Goal: Task Accomplishment & Management: Manage account settings

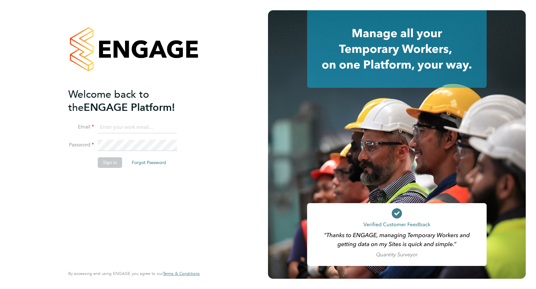
type input "[PERSON_NAME][EMAIL_ADDRESS][PERSON_NAME][DOMAIN_NAME]"
click at [106, 164] on button "Sign In" at bounding box center [110, 162] width 24 height 10
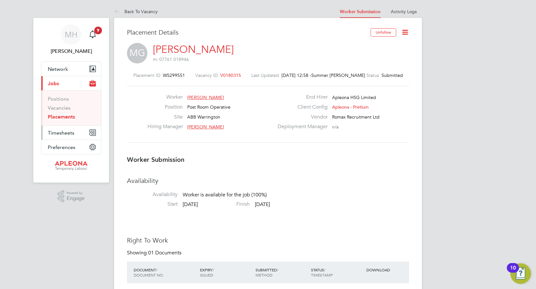
click at [79, 129] on button "Timesheets" at bounding box center [71, 133] width 60 height 14
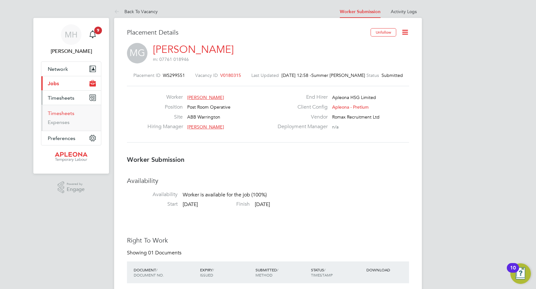
click at [71, 112] on link "Timesheets" at bounding box center [61, 113] width 27 height 6
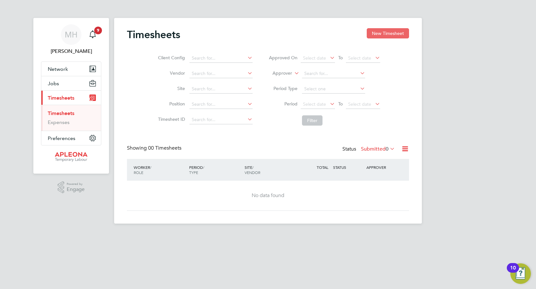
click at [380, 32] on button "New Timesheet" at bounding box center [388, 33] width 42 height 10
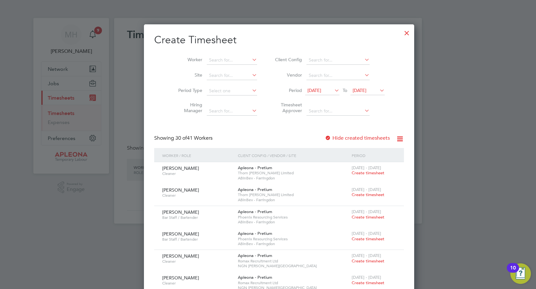
scroll to position [1311, 248]
click at [401, 32] on div at bounding box center [407, 32] width 12 height 12
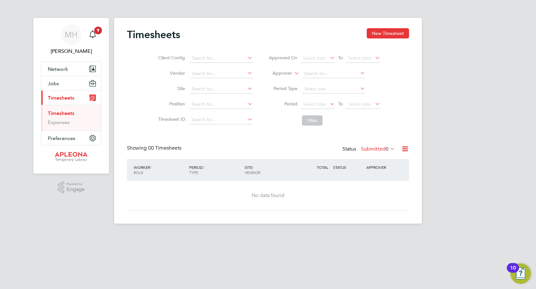
click at [60, 97] on span "Timesheets" at bounding box center [61, 98] width 27 height 6
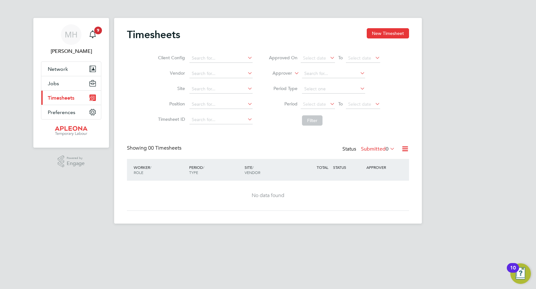
click at [60, 97] on span "Timesheets" at bounding box center [61, 98] width 27 height 6
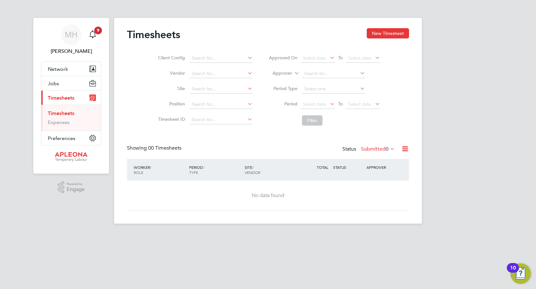
click at [70, 112] on link "Timesheets" at bounding box center [61, 113] width 27 height 6
click at [65, 122] on link "Expenses" at bounding box center [59, 122] width 22 height 6
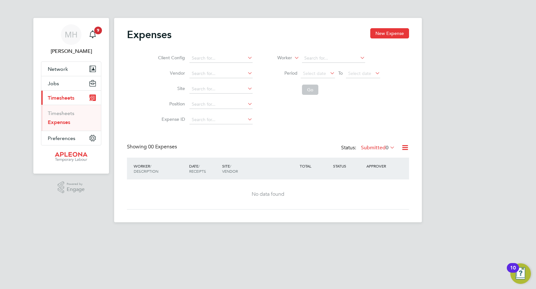
click at [73, 95] on span "Timesheets" at bounding box center [61, 98] width 27 height 6
click at [246, 58] on icon at bounding box center [246, 57] width 0 height 9
click at [243, 68] on li "Apleona - Pretium" at bounding box center [226, 67] width 74 height 9
type input "Apleona - Pretium"
click at [246, 75] on icon at bounding box center [246, 73] width 0 height 9
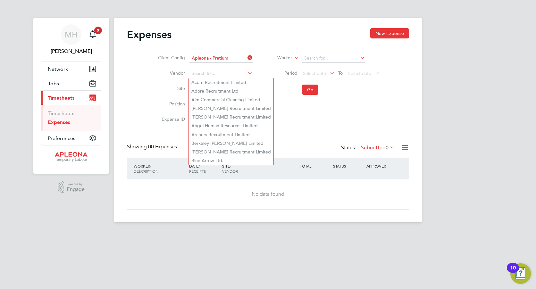
click at [279, 88] on li "Go" at bounding box center [325, 89] width 128 height 17
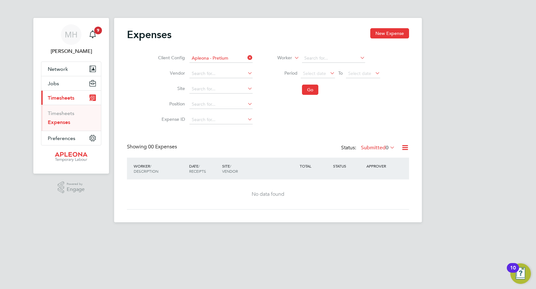
click at [70, 98] on span "Timesheets" at bounding box center [61, 98] width 27 height 6
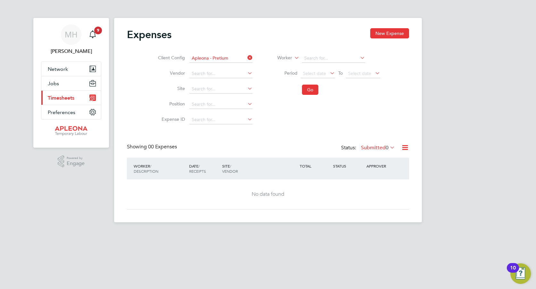
click at [70, 98] on span "Timesheets" at bounding box center [61, 98] width 27 height 6
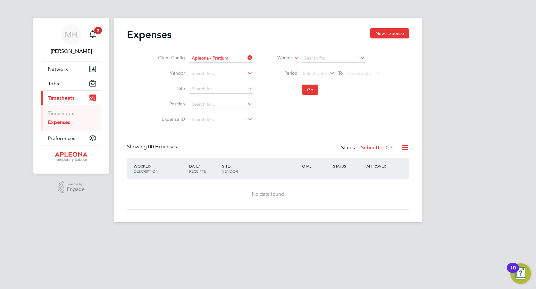
click at [70, 98] on span "Timesheets" at bounding box center [61, 98] width 27 height 6
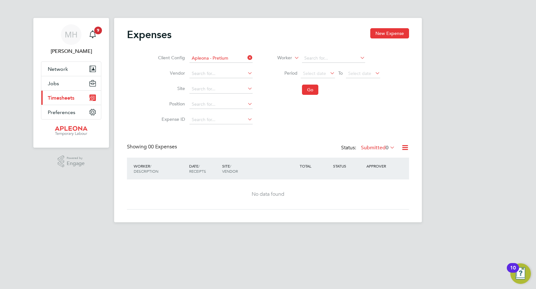
click at [70, 98] on span "Timesheets" at bounding box center [61, 98] width 27 height 6
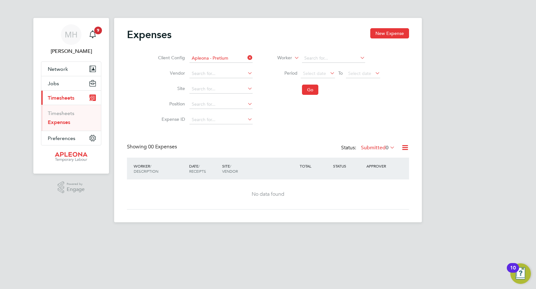
click at [75, 114] on li "Timesheets" at bounding box center [72, 114] width 48 height 9
click at [92, 98] on icon "Main navigation" at bounding box center [91, 98] width 3 height 3
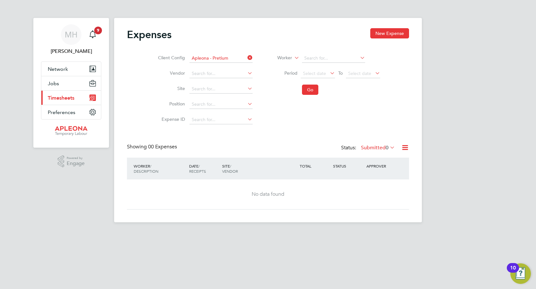
click at [92, 98] on icon "Main navigation" at bounding box center [91, 98] width 3 height 3
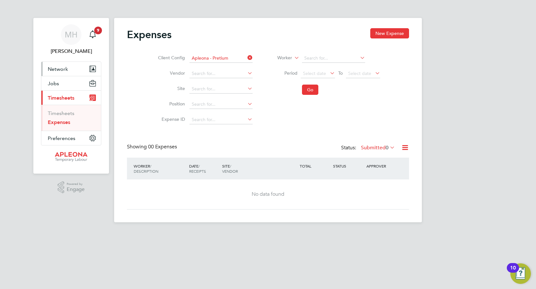
click at [66, 68] on span "Network" at bounding box center [58, 69] width 20 height 6
click at [246, 58] on icon at bounding box center [246, 57] width 0 height 9
click at [62, 99] on span "Timesheets" at bounding box center [61, 98] width 27 height 6
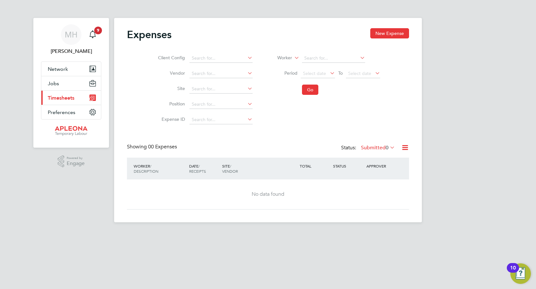
click at [93, 98] on icon "Main navigation" at bounding box center [92, 99] width 4 height 4
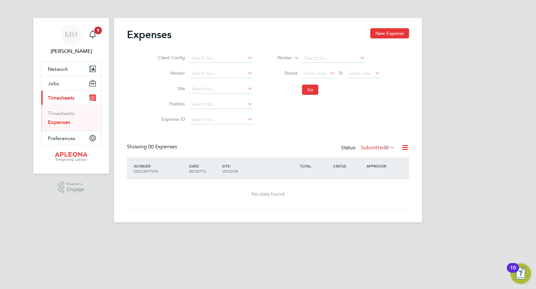
click at [93, 98] on icon "Main navigation" at bounding box center [92, 99] width 4 height 4
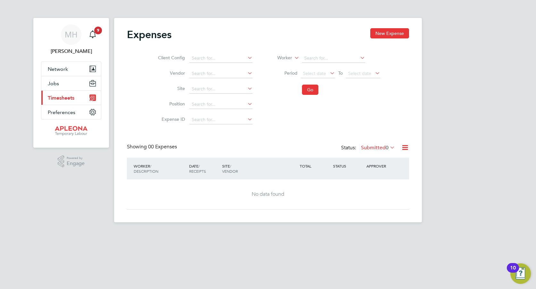
click at [71, 95] on span "Timesheets" at bounding box center [61, 98] width 27 height 6
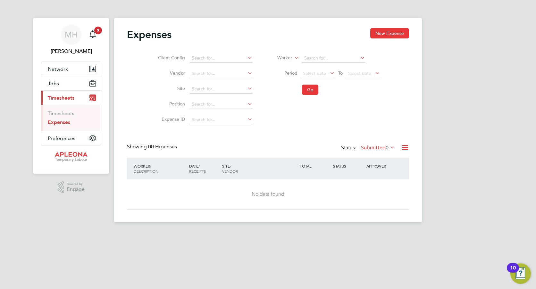
click at [71, 95] on span "Timesheets" at bounding box center [61, 98] width 27 height 6
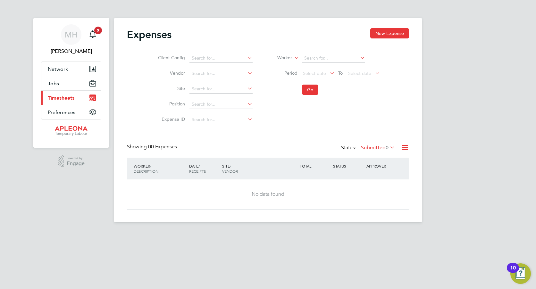
click at [71, 95] on span "Timesheets" at bounding box center [61, 98] width 27 height 6
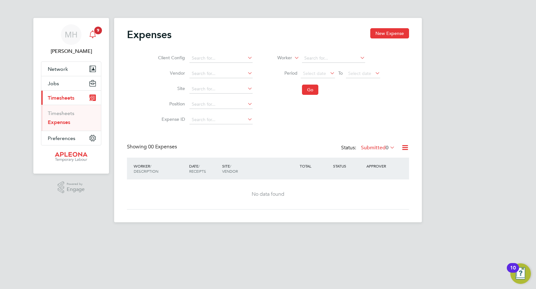
click at [99, 31] on span "9" at bounding box center [98, 31] width 8 height 8
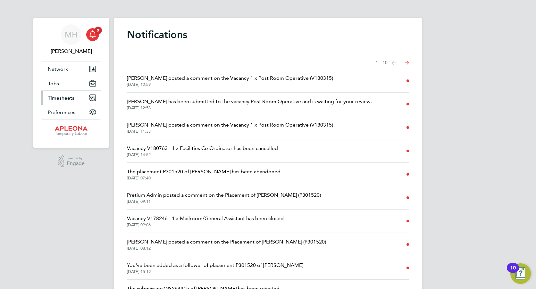
click at [91, 98] on icon "Main navigation" at bounding box center [91, 98] width 3 height 3
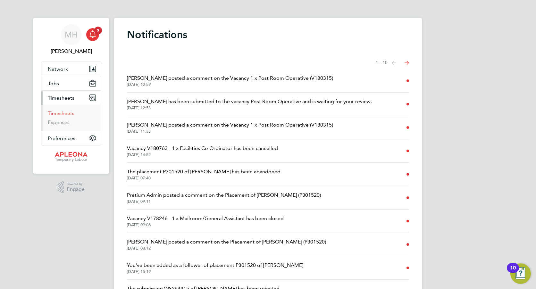
click at [67, 113] on link "Timesheets" at bounding box center [61, 113] width 27 height 6
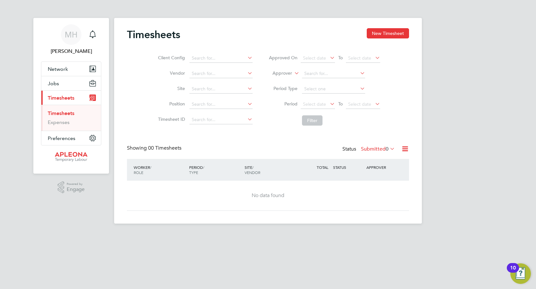
click at [93, 97] on icon "Main navigation" at bounding box center [94, 97] width 2 height 0
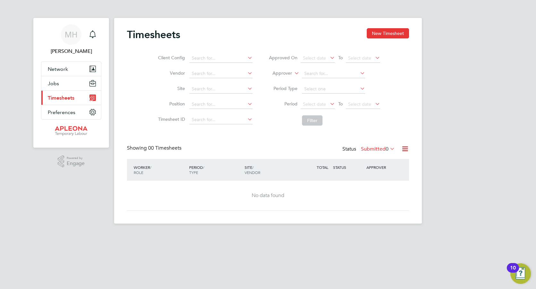
click at [93, 97] on icon "Main navigation" at bounding box center [94, 97] width 2 height 0
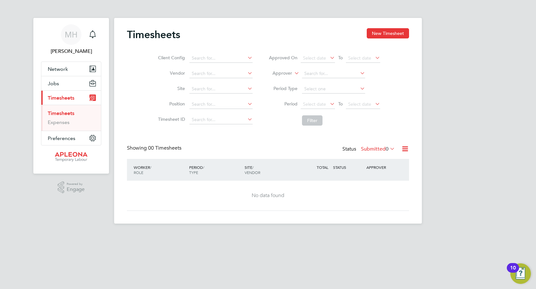
click at [62, 111] on link "Timesheets" at bounding box center [61, 113] width 27 height 6
click at [59, 98] on span "Timesheets" at bounding box center [61, 98] width 27 height 6
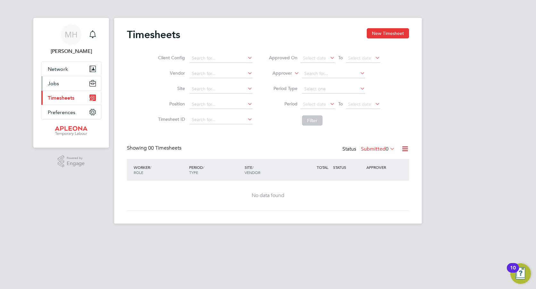
click at [92, 85] on icon "Main navigation" at bounding box center [93, 84] width 6 height 3
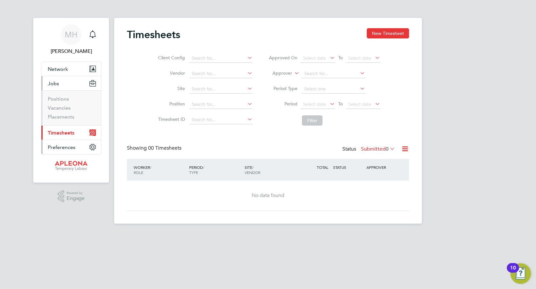
click at [92, 145] on icon "Main navigation" at bounding box center [93, 147] width 6 height 6
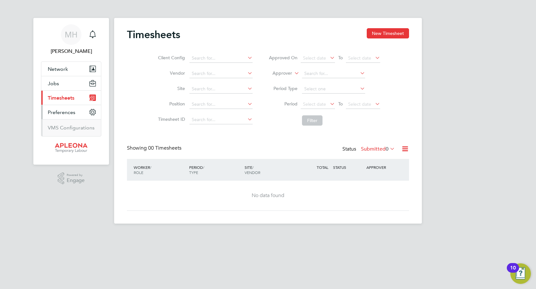
click at [94, 98] on icon "Main navigation" at bounding box center [92, 98] width 6 height 6
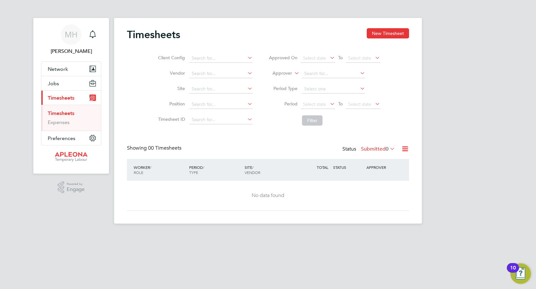
drag, startPoint x: 94, startPoint y: 98, endPoint x: 459, endPoint y: 217, distance: 384.6
click at [459, 217] on div "MH [PERSON_NAME] Notifications Applications: Network Sites Workers Jobs Positio…" at bounding box center [268, 117] width 536 height 234
click at [513, 268] on div "10" at bounding box center [513, 272] width 6 height 8
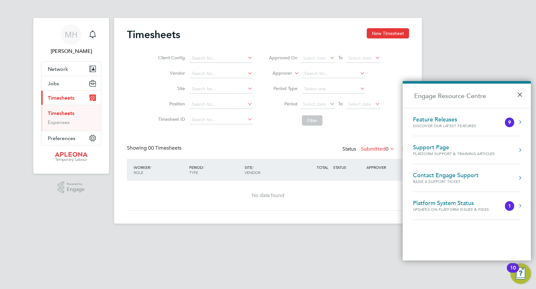
click at [180, 234] on html "MH [PERSON_NAME] Notifications Applications: Network Sites Workers Jobs Positio…" at bounding box center [268, 117] width 536 height 234
click at [520, 93] on button "×" at bounding box center [521, 93] width 9 height 14
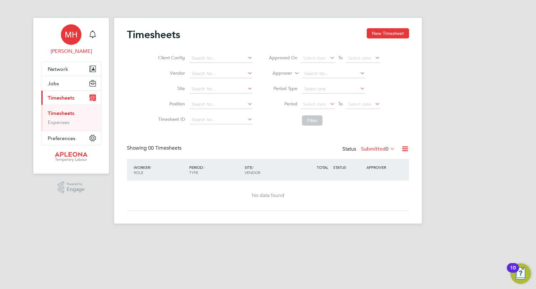
click at [77, 39] on span "MH" at bounding box center [71, 34] width 13 height 8
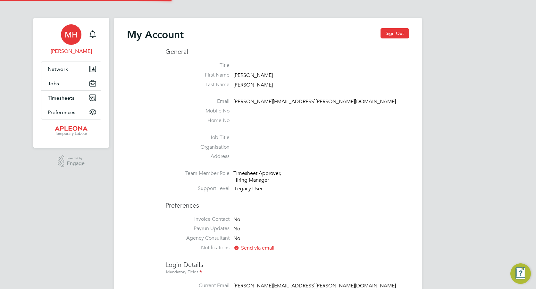
type input "[PERSON_NAME][EMAIL_ADDRESS][PERSON_NAME][DOMAIN_NAME]"
click at [79, 95] on button "Timesheets" at bounding box center [71, 98] width 60 height 14
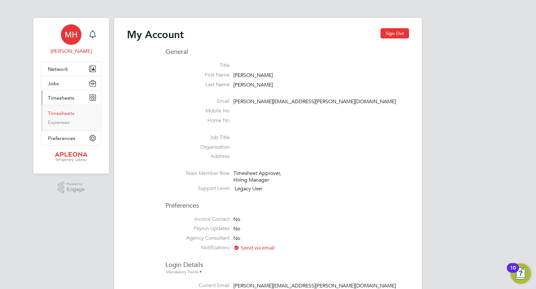
click at [70, 113] on link "Timesheets" at bounding box center [61, 113] width 27 height 6
